Goal: Transaction & Acquisition: Purchase product/service

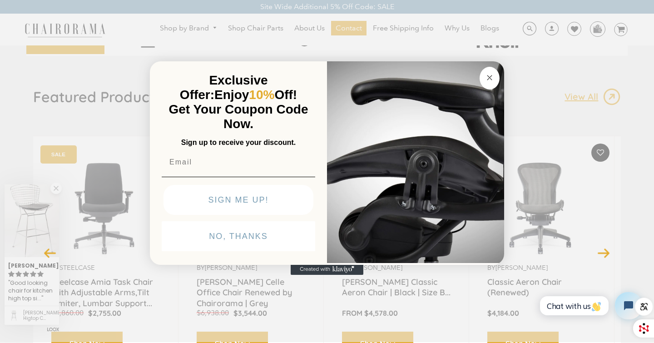
click at [646, 205] on div "Close dialog Exclusive Offer: Enjoy 10% Off! Get Your Coupon Code Now. Sign up …" at bounding box center [327, 170] width 654 height 343
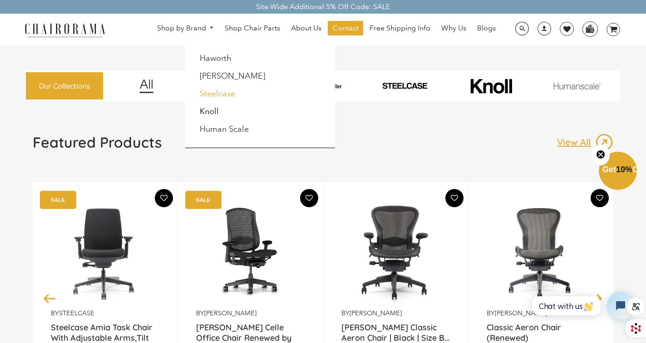
click at [219, 93] on link "Steelcase" at bounding box center [217, 94] width 35 height 10
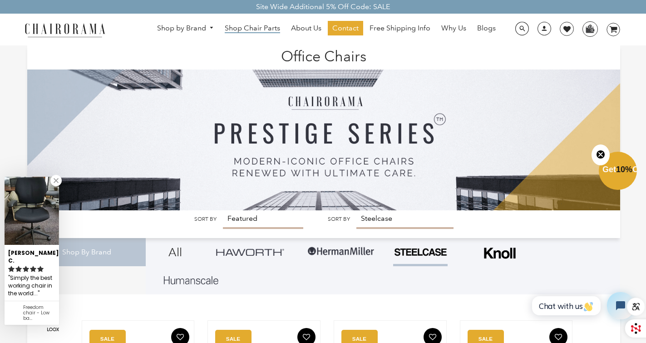
click at [252, 30] on span "Shop Chair Parts" at bounding box center [252, 29] width 55 height 10
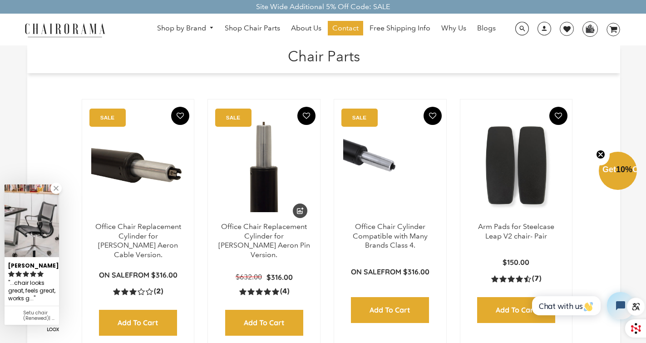
click at [275, 181] on img at bounding box center [264, 166] width 94 height 114
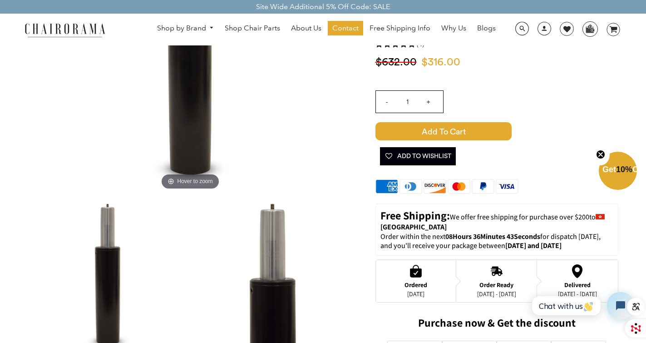
scroll to position [182, 0]
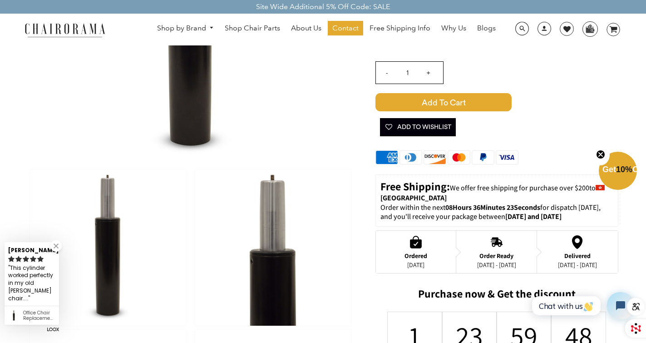
click at [202, 175] on img at bounding box center [273, 247] width 156 height 156
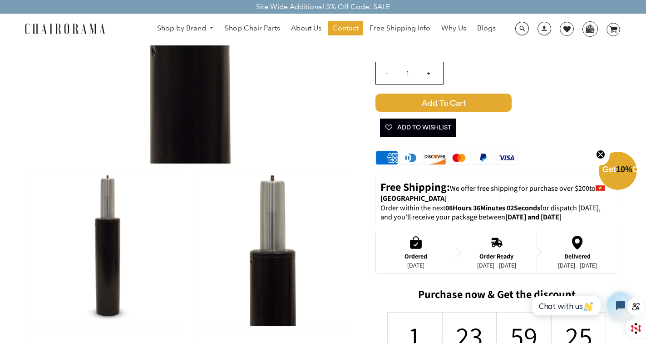
scroll to position [182, 0]
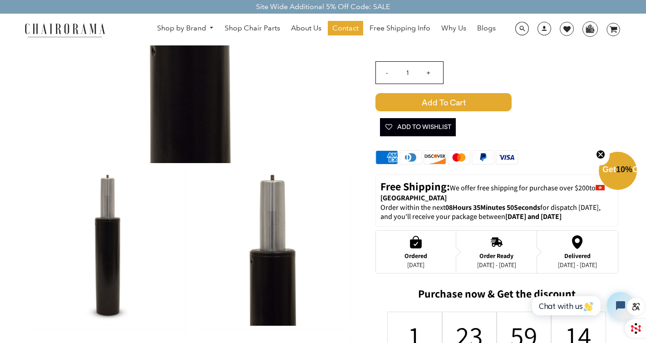
click at [35, 174] on img at bounding box center [108, 247] width 156 height 156
